Goal: Task Accomplishment & Management: Complete application form

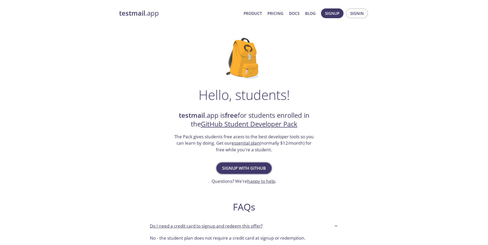
click at [237, 170] on span "Signup with GitHub" at bounding box center [244, 168] width 44 height 7
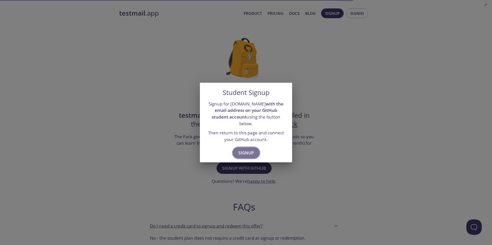
click at [244, 149] on span "Signup" at bounding box center [246, 152] width 16 height 7
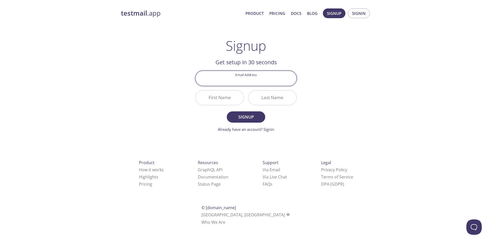
click at [245, 81] on input "Email Address" at bounding box center [245, 78] width 101 height 15
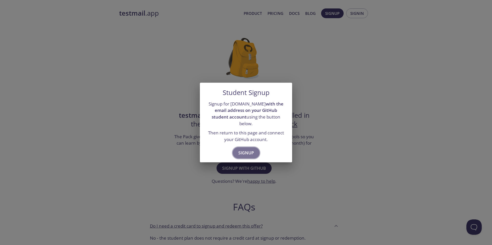
click at [244, 151] on span "Signup" at bounding box center [246, 152] width 16 height 7
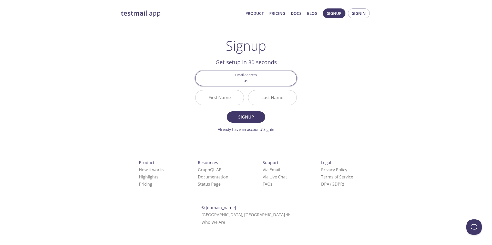
type input "[EMAIL_ADDRESS][DOMAIN_NAME]"
click at [219, 103] on input "First Name" at bounding box center [219, 97] width 48 height 15
type input "[PERSON_NAME]"
click at [264, 97] on input "Last Name" at bounding box center [272, 97] width 48 height 15
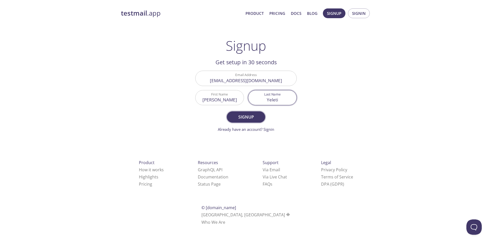
type input "Yeleti"
click at [244, 121] on span "Signup" at bounding box center [245, 116] width 27 height 7
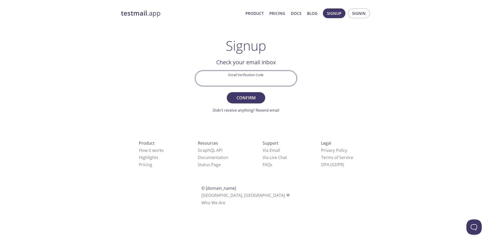
paste input "QN8UT56"
click at [228, 75] on input "Email Verification Code" at bounding box center [245, 78] width 101 height 15
type input "QN8UT56"
click at [243, 105] on form "Email Verification Code QN8UT56 Confirm Didn't receive anything? Resend email" at bounding box center [245, 92] width 101 height 42
click at [241, 102] on button "Confirm" at bounding box center [246, 97] width 38 height 11
